Goal: Find specific page/section: Find specific page/section

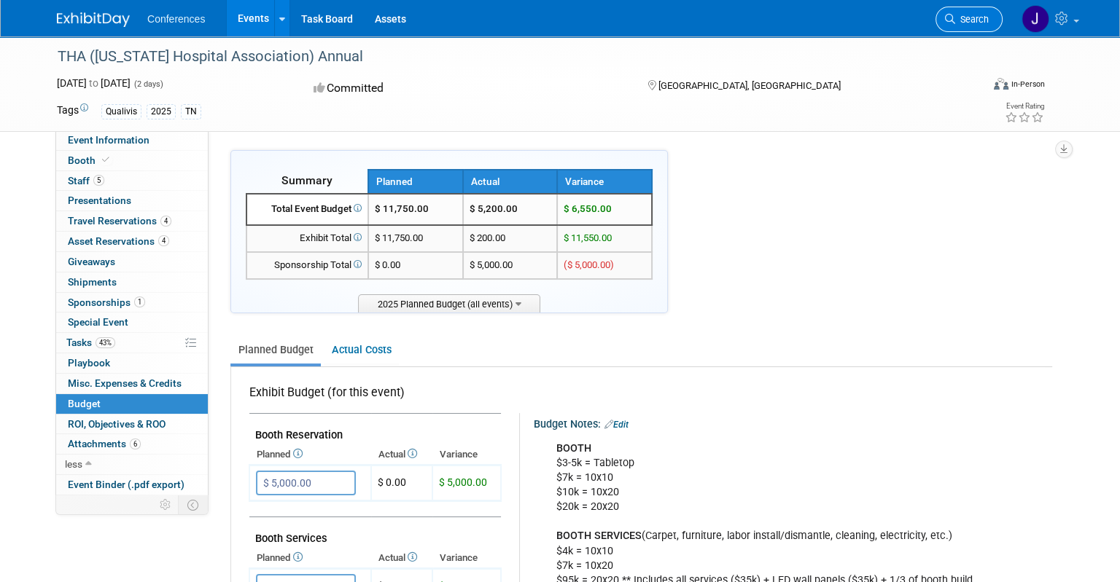
click at [946, 17] on icon at bounding box center [950, 19] width 10 height 10
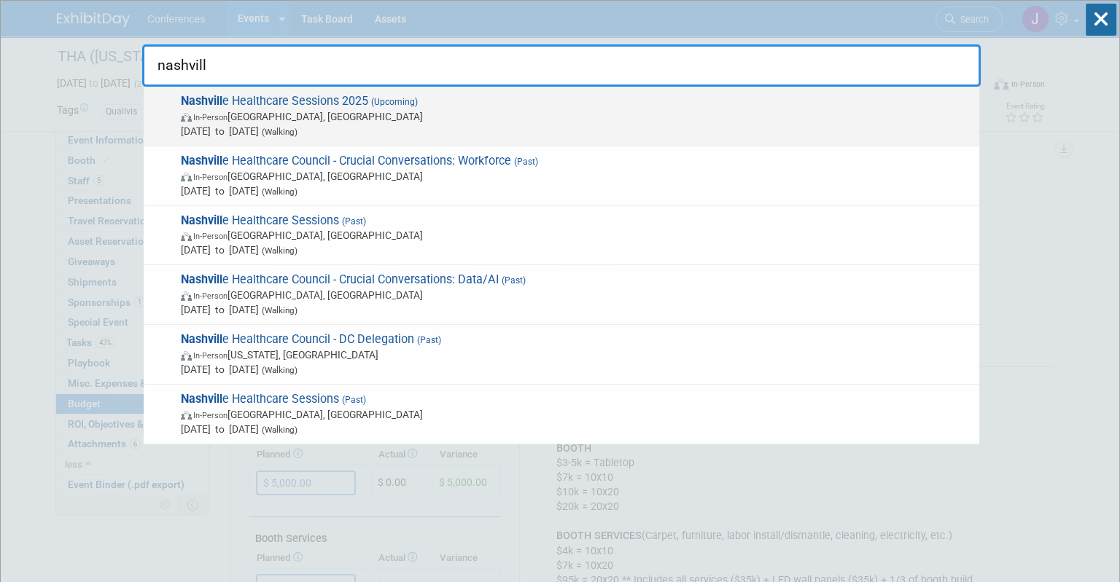
type input "nashvill"
click at [311, 114] on span "In-Person [GEOGRAPHIC_DATA], [GEOGRAPHIC_DATA]" at bounding box center [576, 116] width 791 height 15
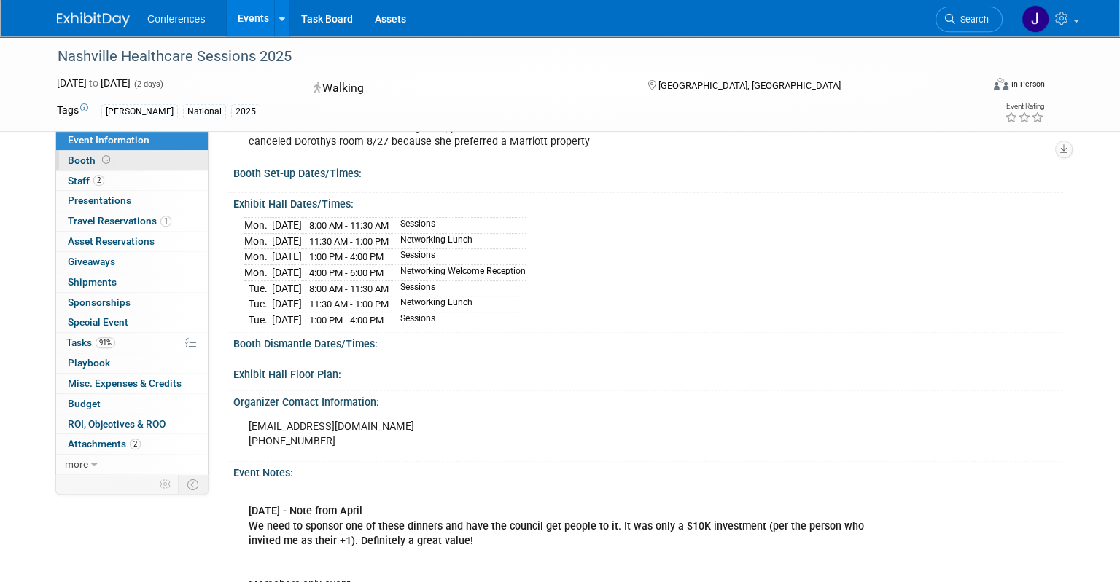
scroll to position [609, 0]
click at [100, 164] on span at bounding box center [106, 160] width 14 height 11
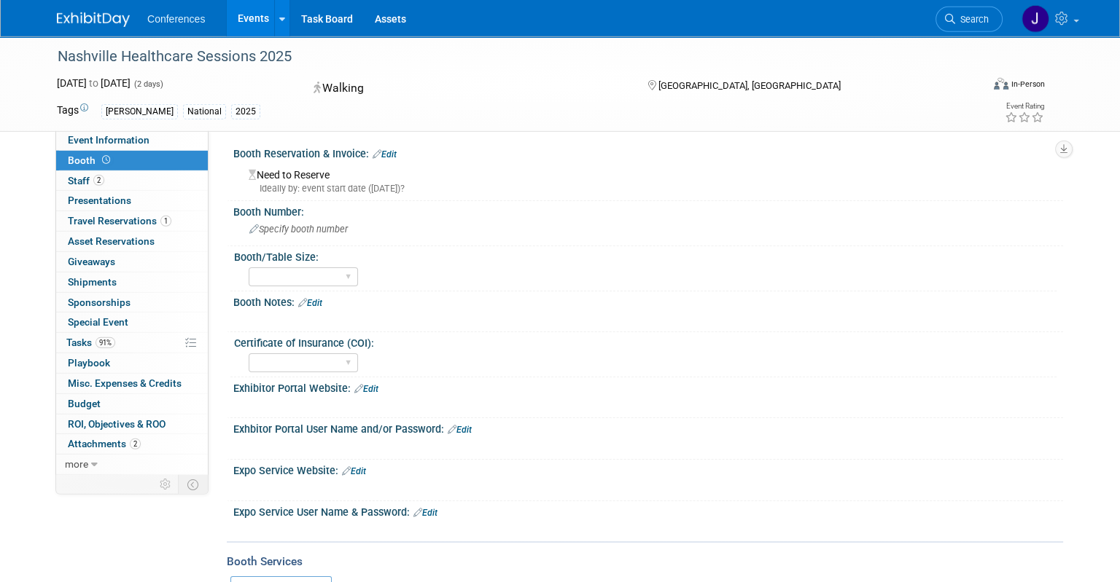
scroll to position [1, 0]
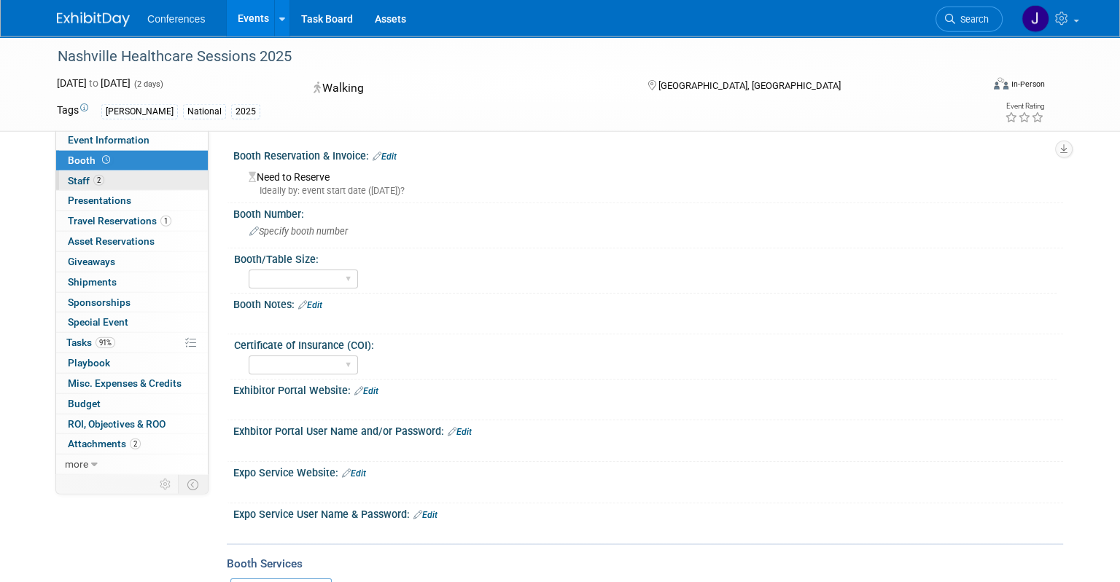
click at [79, 182] on span "Staff 2" at bounding box center [86, 181] width 36 height 12
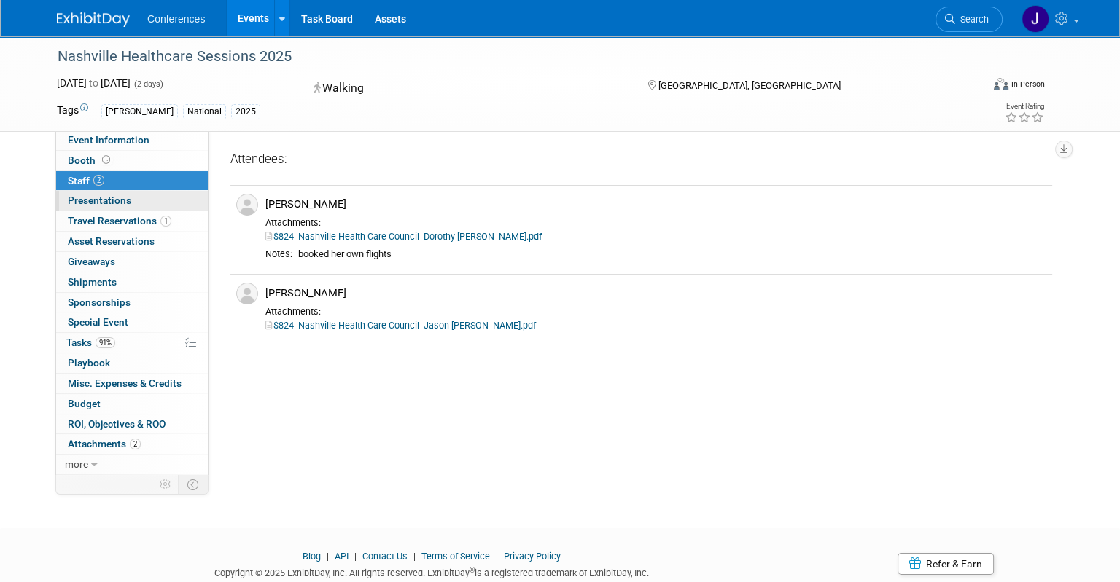
click at [82, 195] on link "0 Presentations 0" at bounding box center [132, 201] width 152 height 20
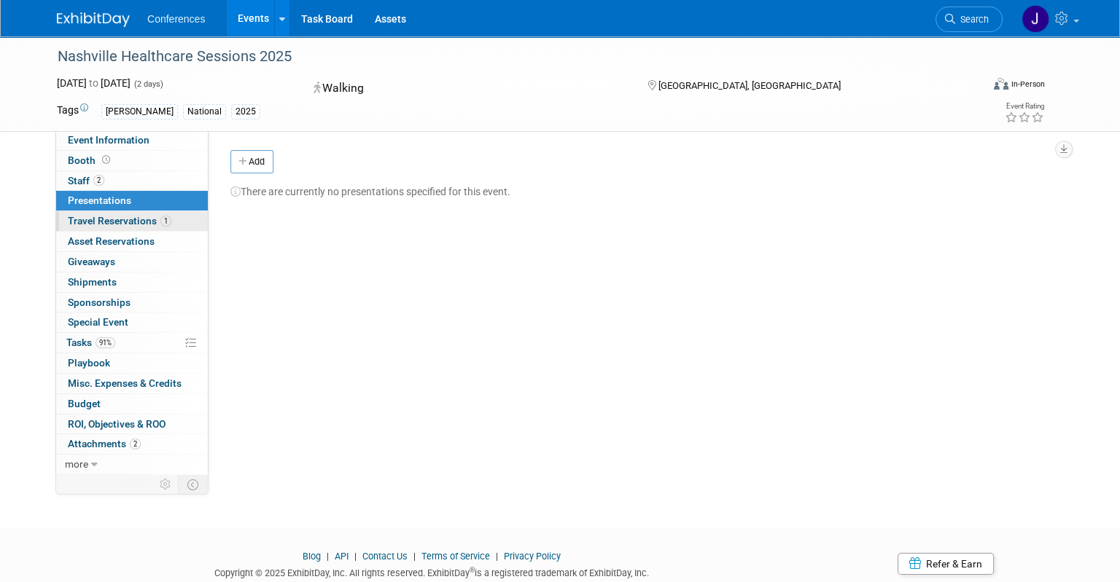
click at [87, 220] on span "Travel Reservations 1" at bounding box center [120, 221] width 104 height 12
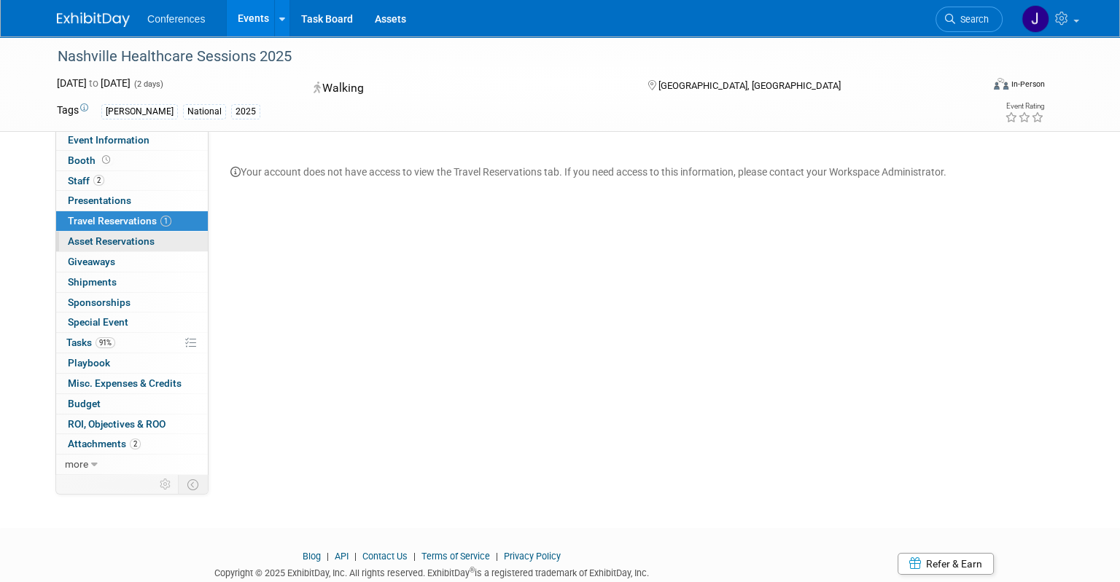
click at [90, 236] on span "Asset Reservations 0" at bounding box center [111, 241] width 87 height 12
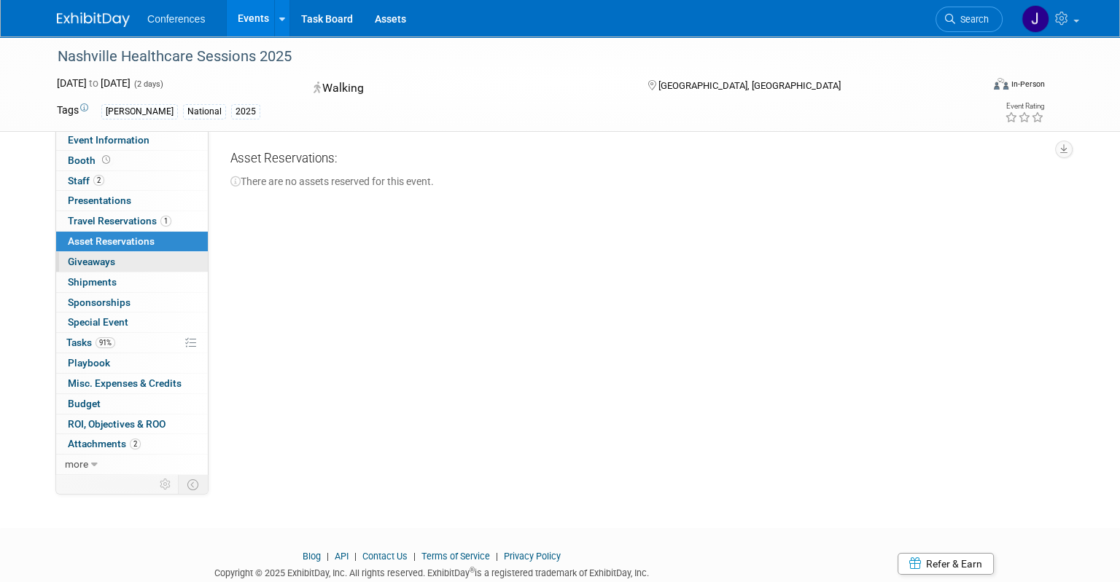
click at [88, 260] on span "Giveaways 0" at bounding box center [91, 262] width 47 height 12
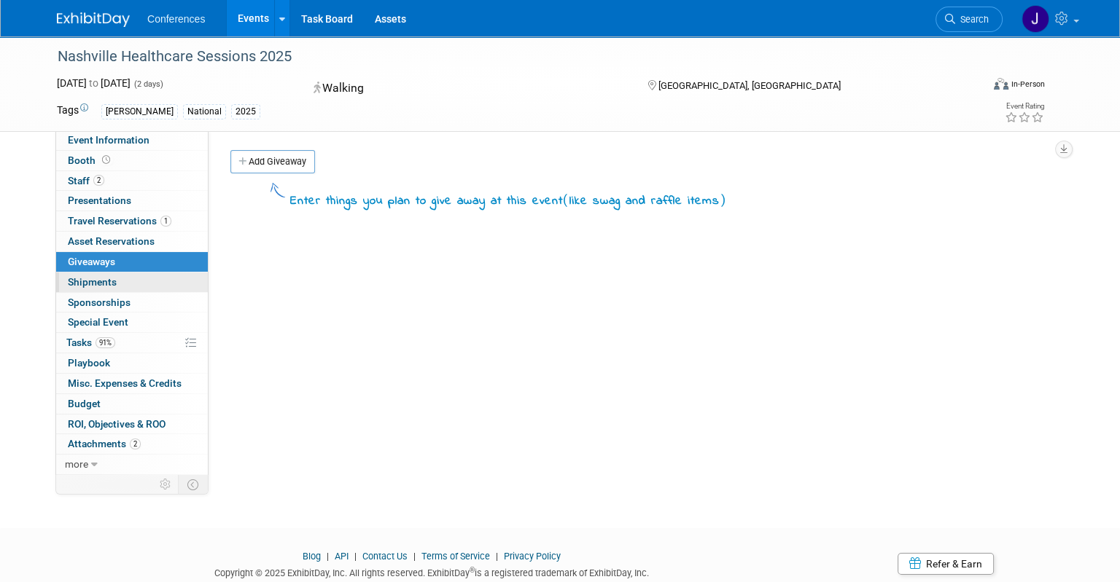
click at [92, 275] on link "0 Shipments 0" at bounding box center [132, 283] width 152 height 20
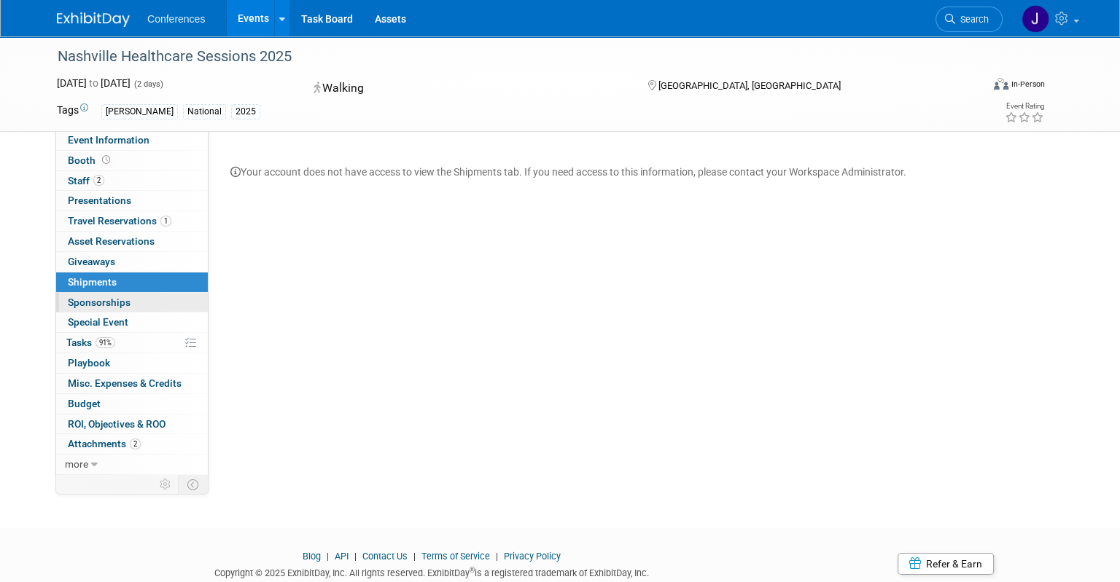
click at [97, 299] on span "Sponsorships 0" at bounding box center [99, 303] width 63 height 12
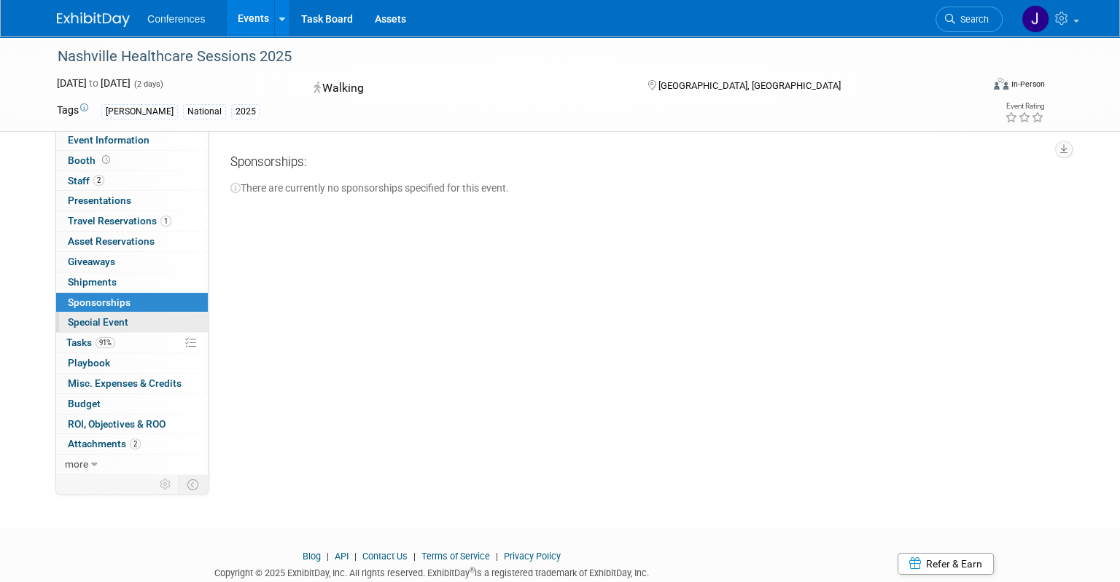
click at [82, 330] on link "Special Event" at bounding box center [132, 323] width 152 height 20
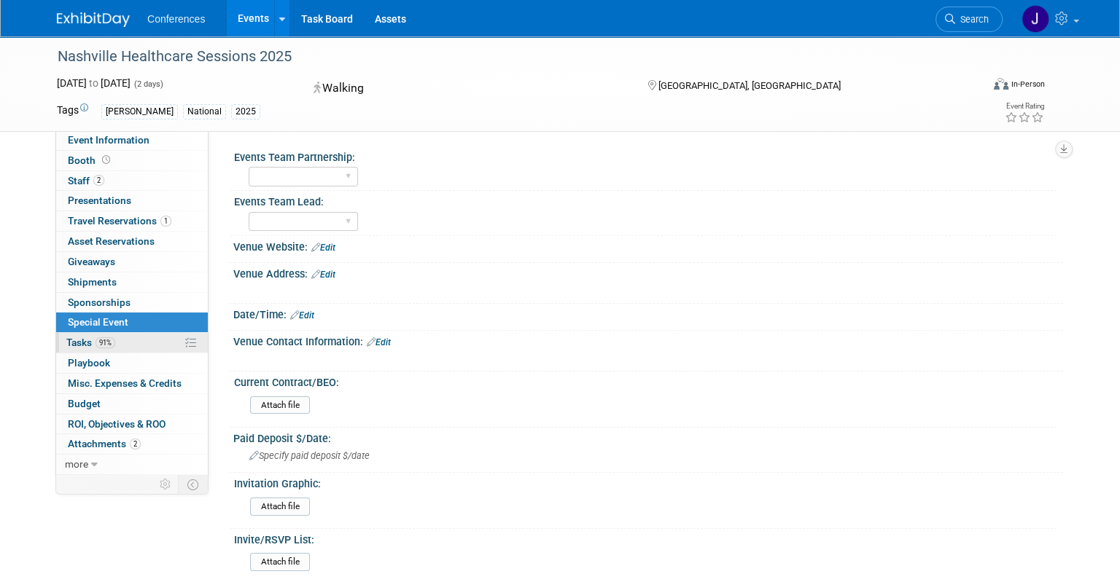
click at [74, 335] on link "91% Tasks 91%" at bounding box center [132, 343] width 152 height 20
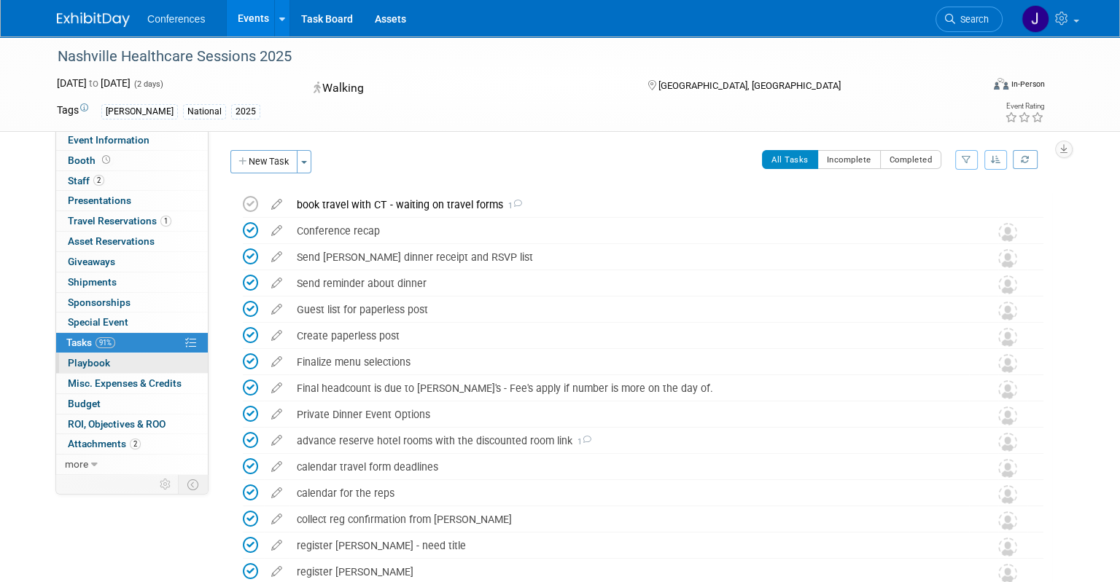
click at [75, 367] on span "Playbook 0" at bounding box center [89, 363] width 42 height 12
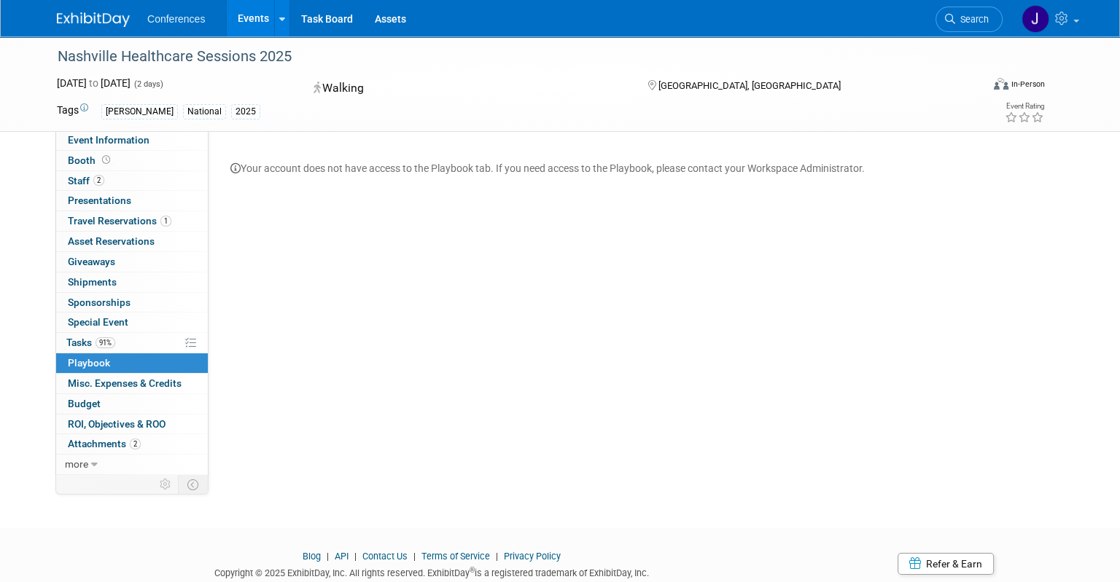
drag, startPoint x: 81, startPoint y: 386, endPoint x: 98, endPoint y: 381, distance: 18.0
click at [82, 385] on span "Misc. Expenses & Credits 0" at bounding box center [125, 384] width 114 height 12
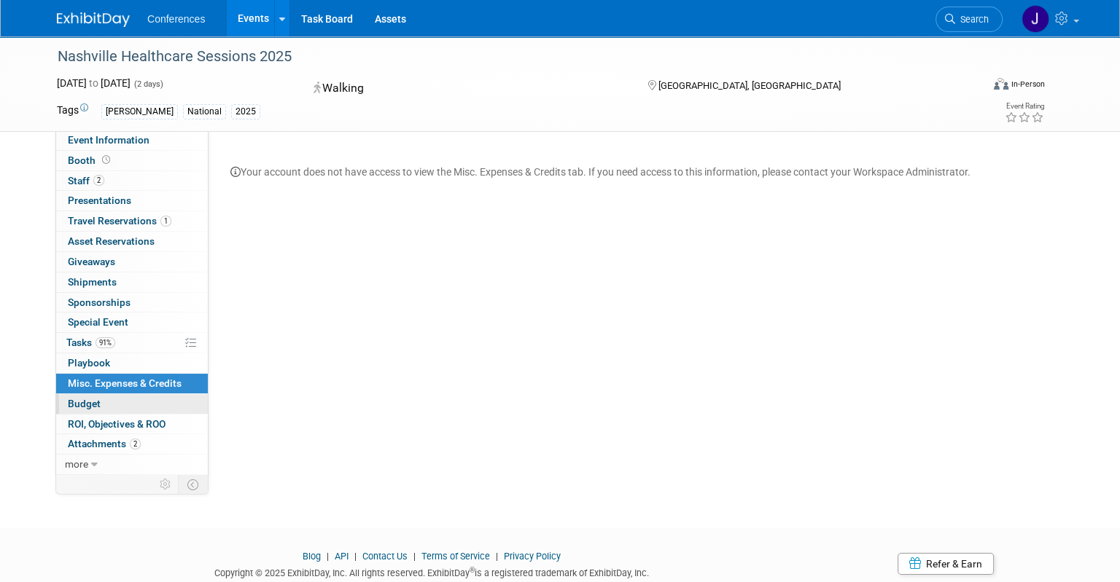
click at [102, 408] on link "Budget" at bounding box center [132, 404] width 152 height 20
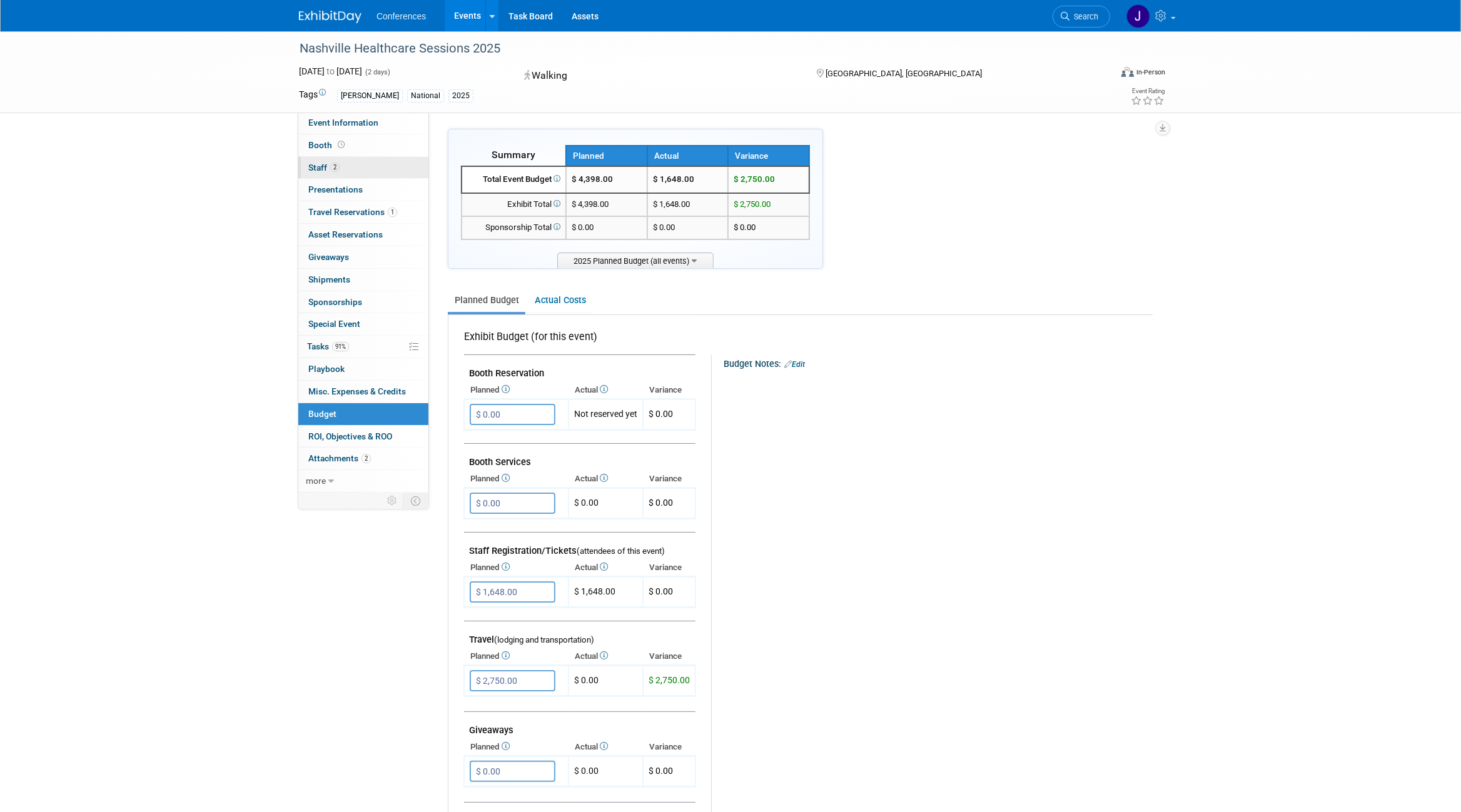
click at [317, 163] on span "Staff 2" at bounding box center [323, 168] width 31 height 10
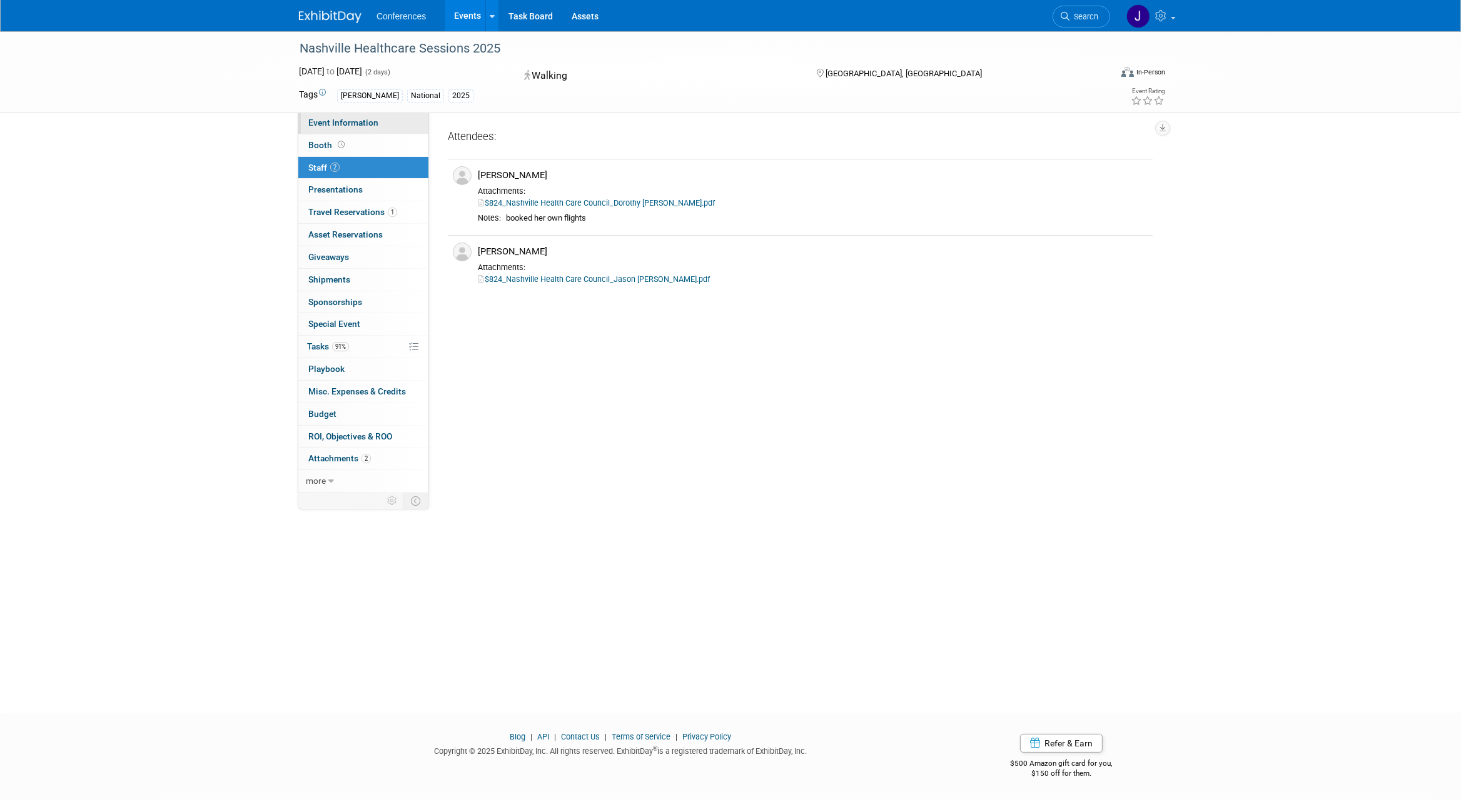
click at [311, 128] on span "Event Information" at bounding box center [343, 123] width 70 height 10
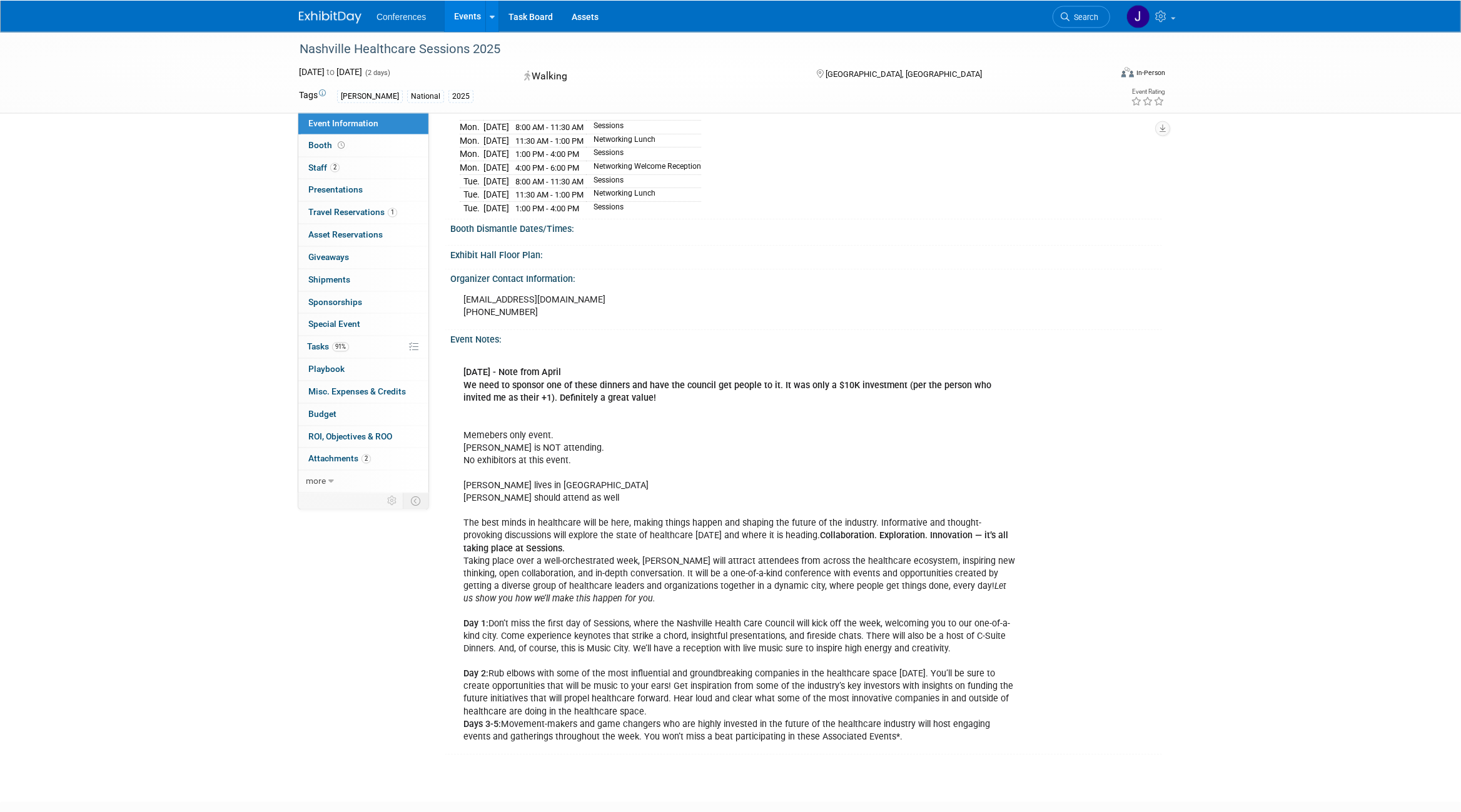
scroll to position [589, 0]
